Goal: Find specific page/section: Find specific page/section

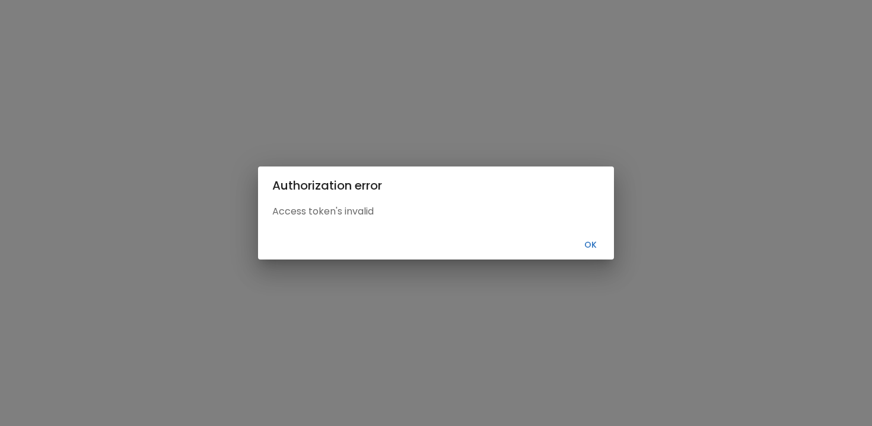
click at [590, 244] on button "Ok" at bounding box center [590, 245] width 38 height 20
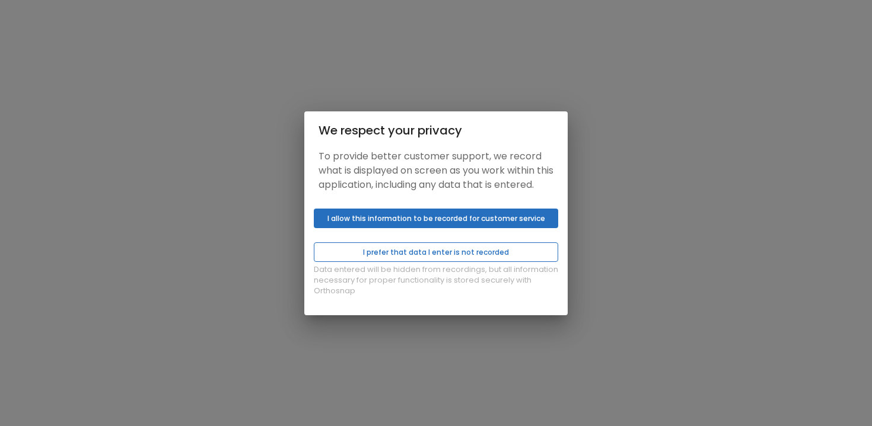
click at [417, 260] on button "I prefer that data I enter is not recorded" at bounding box center [436, 253] width 244 height 20
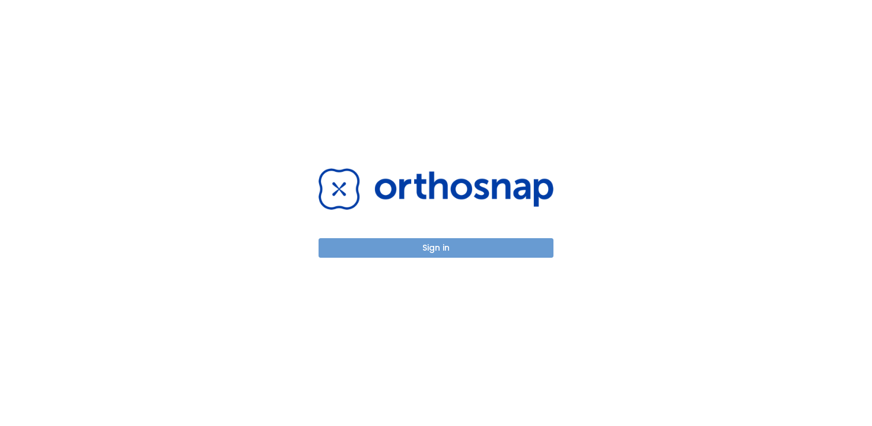
click at [422, 250] on button "Sign in" at bounding box center [435, 248] width 235 height 20
